Goal: Task Accomplishment & Management: Use online tool/utility

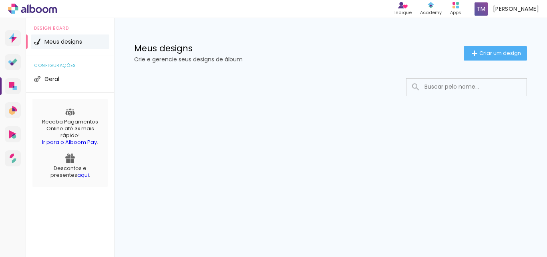
click at [429, 83] on input at bounding box center [477, 86] width 114 height 16
click at [429, 84] on input at bounding box center [477, 86] width 114 height 16
click at [415, 87] on iron-icon at bounding box center [416, 87] width 10 height 10
click at [483, 53] on span "Criar um design" at bounding box center [500, 52] width 42 height 5
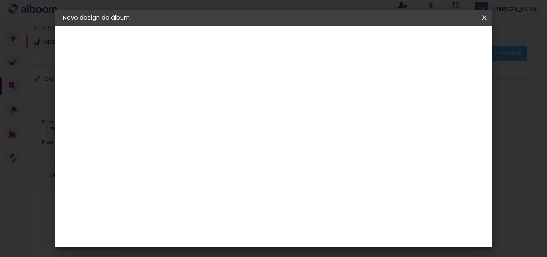
click at [194, 107] on input at bounding box center [194, 107] width 0 height 12
click at [99, 101] on iron-pages "Fornecedor Escolhendo fornecedor..." at bounding box center [107, 99] width 88 height 16
click at [483, 16] on iron-icon at bounding box center [484, 18] width 10 height 8
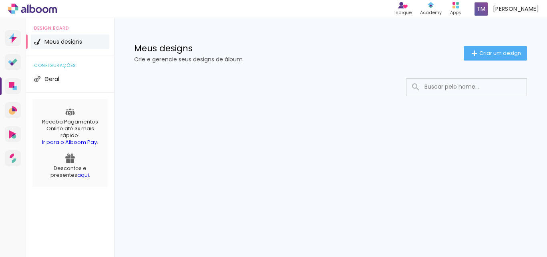
click at [339, 70] on div at bounding box center [330, 111] width 433 height 82
